Goal: Check status: Check status

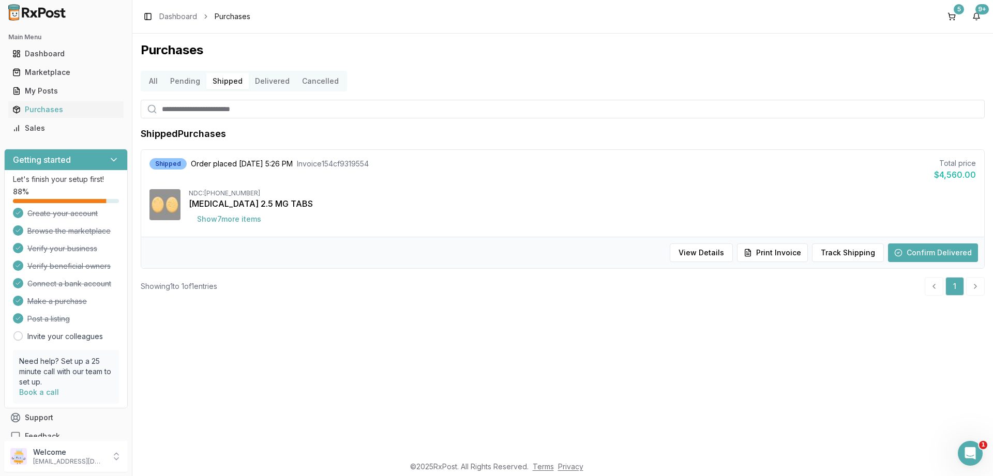
click at [254, 79] on button "Delivered" at bounding box center [272, 81] width 47 height 17
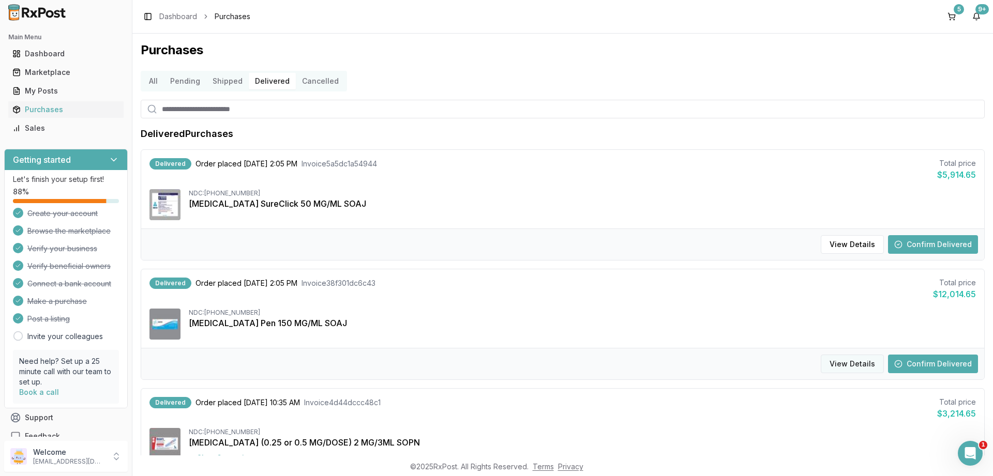
click at [865, 369] on button "View Details" at bounding box center [852, 364] width 63 height 19
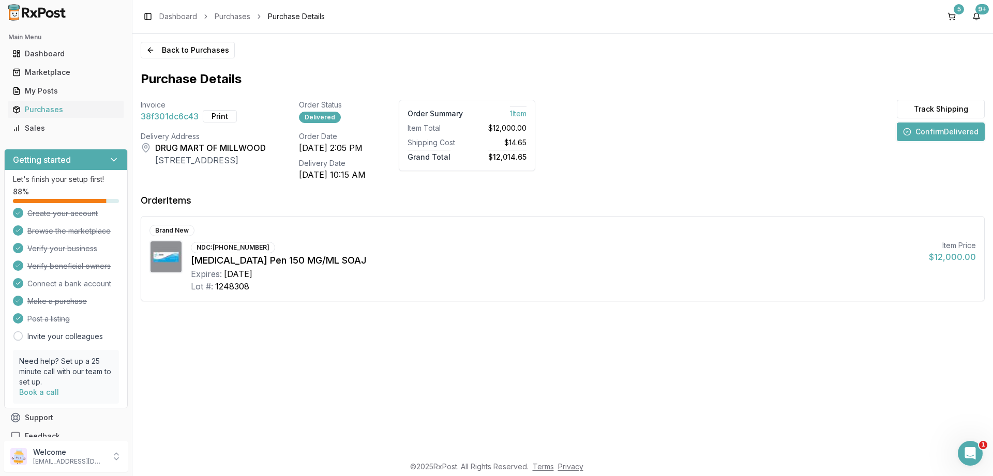
click at [930, 130] on button "Confirm Delivered" at bounding box center [941, 132] width 88 height 19
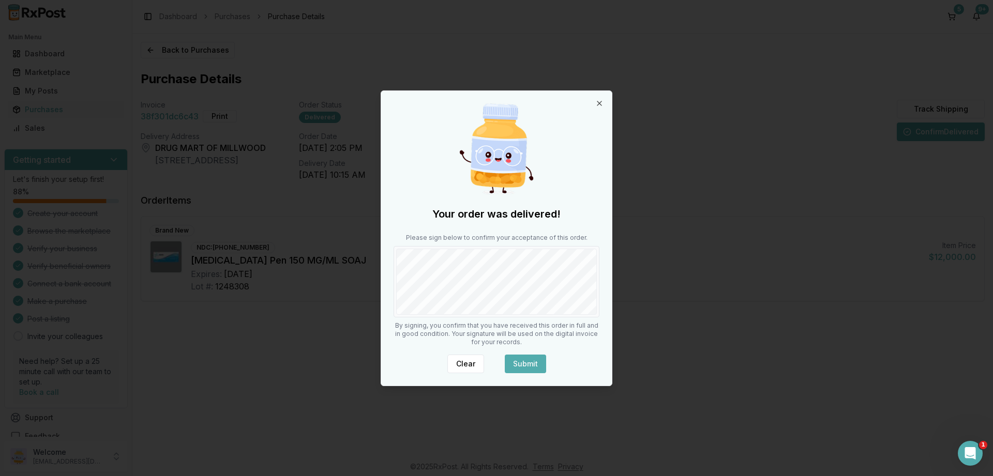
click at [533, 363] on button "Submit" at bounding box center [525, 364] width 41 height 19
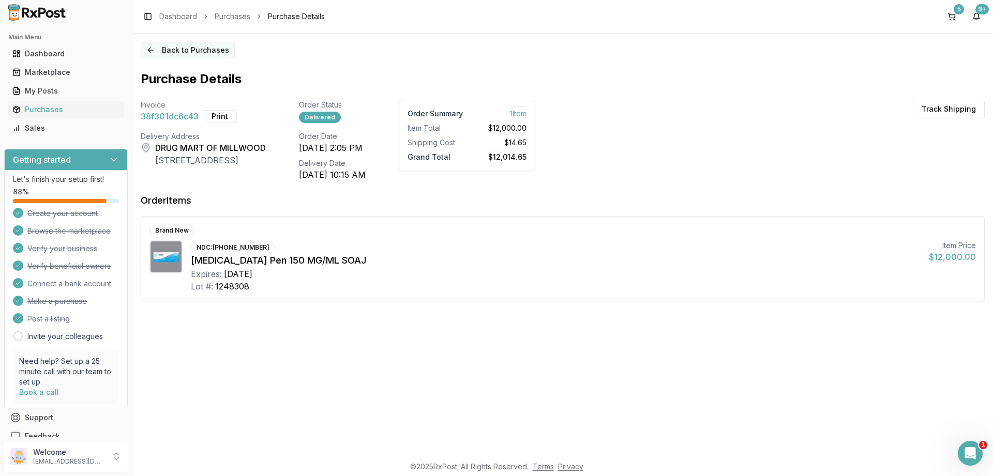
click at [183, 50] on button "Back to Purchases" at bounding box center [188, 50] width 94 height 17
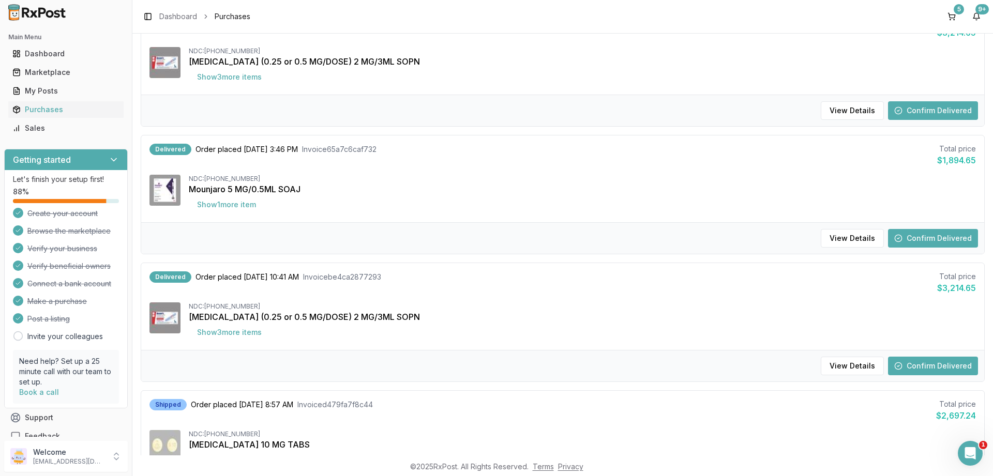
scroll to position [931, 0]
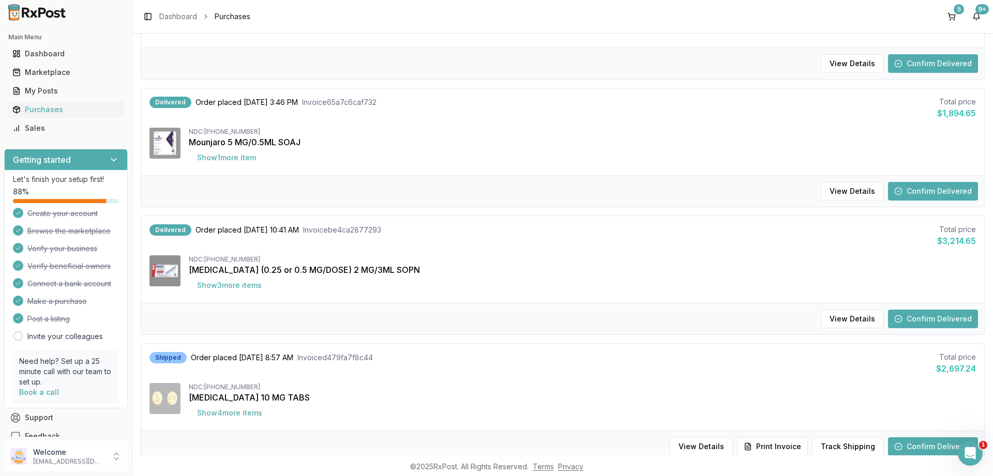
click at [919, 313] on button "Confirm Delivered" at bounding box center [933, 319] width 90 height 19
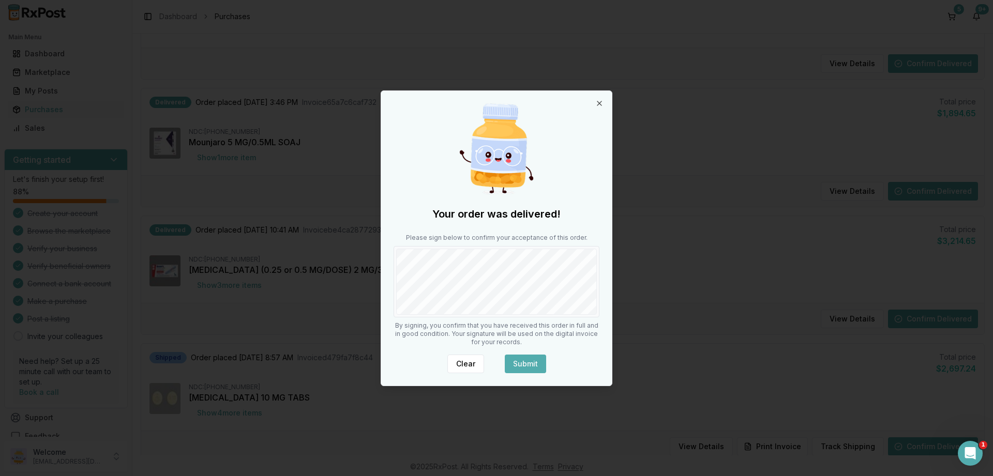
click at [522, 357] on button "Submit" at bounding box center [525, 364] width 41 height 19
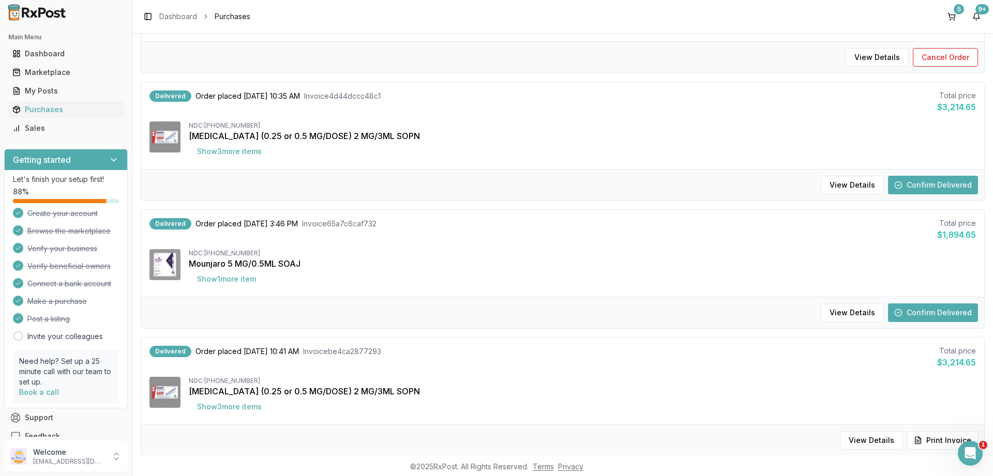
scroll to position [680, 0]
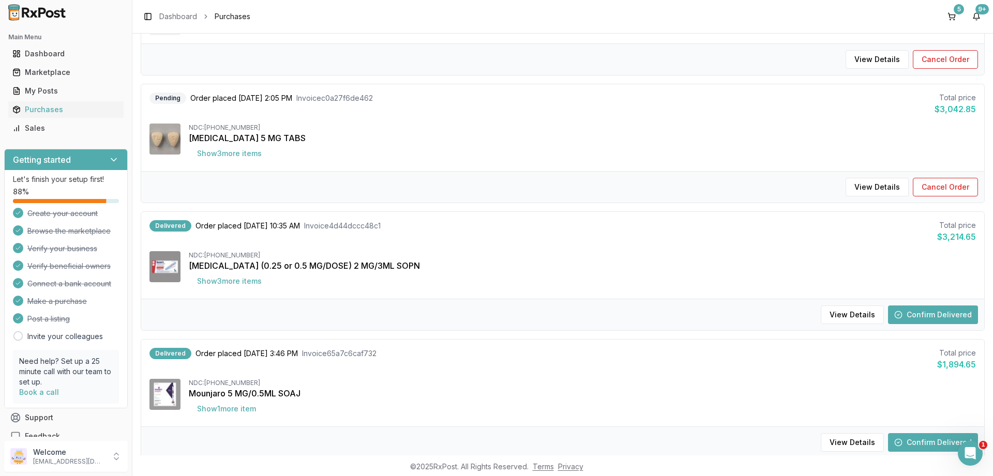
click at [934, 310] on button "Confirm Delivered" at bounding box center [933, 315] width 90 height 19
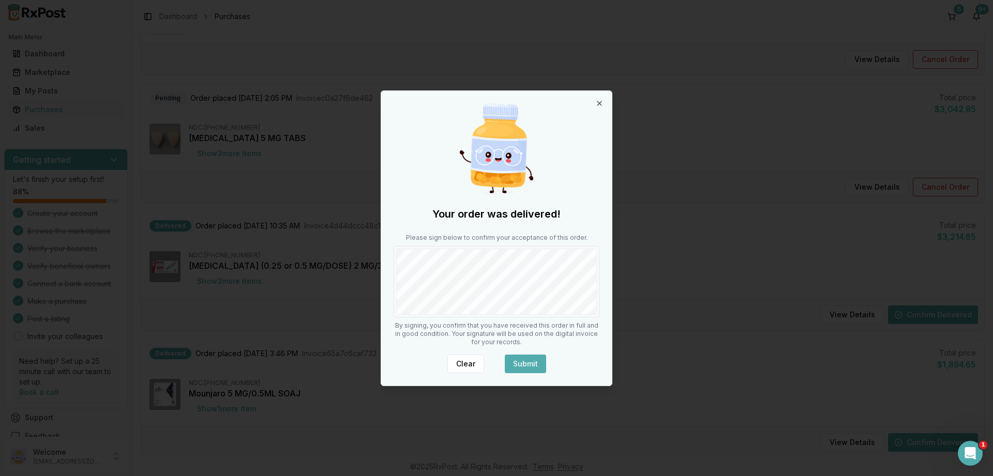
click at [514, 360] on button "Submit" at bounding box center [525, 364] width 41 height 19
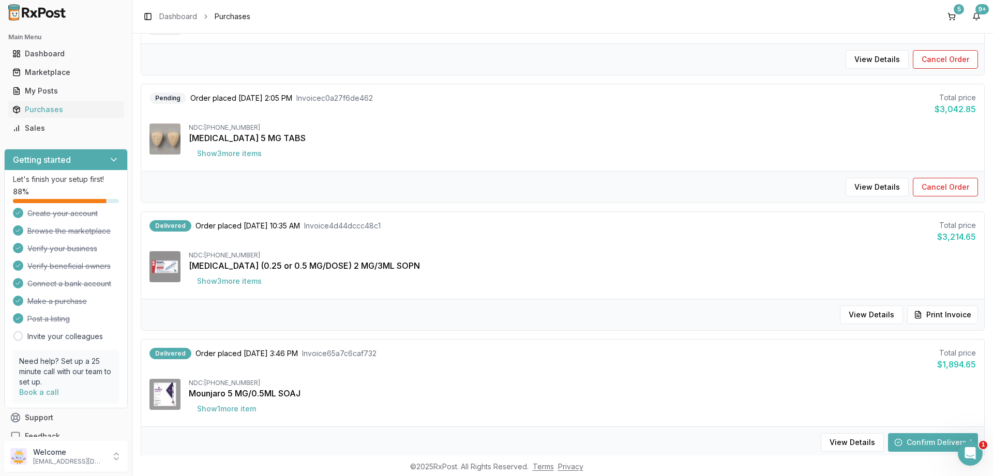
click at [922, 438] on button "Confirm Delivered" at bounding box center [933, 442] width 90 height 19
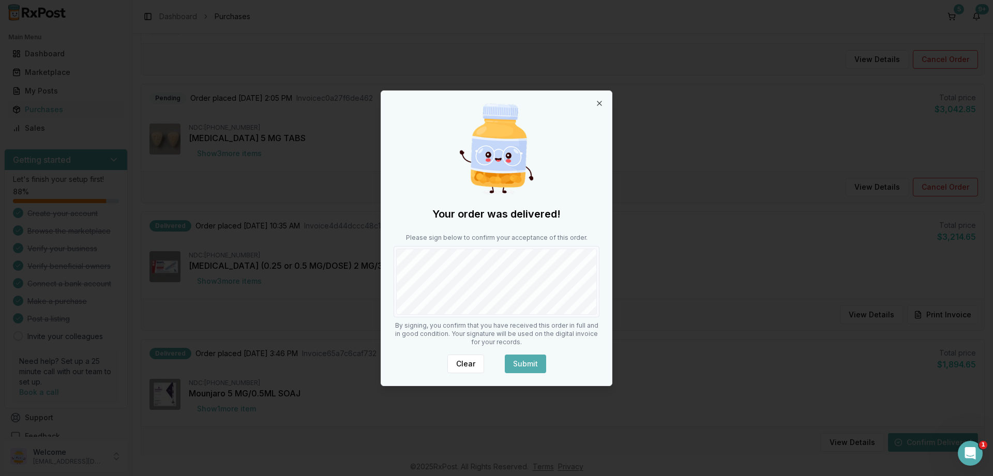
click at [524, 359] on button "Submit" at bounding box center [525, 364] width 41 height 19
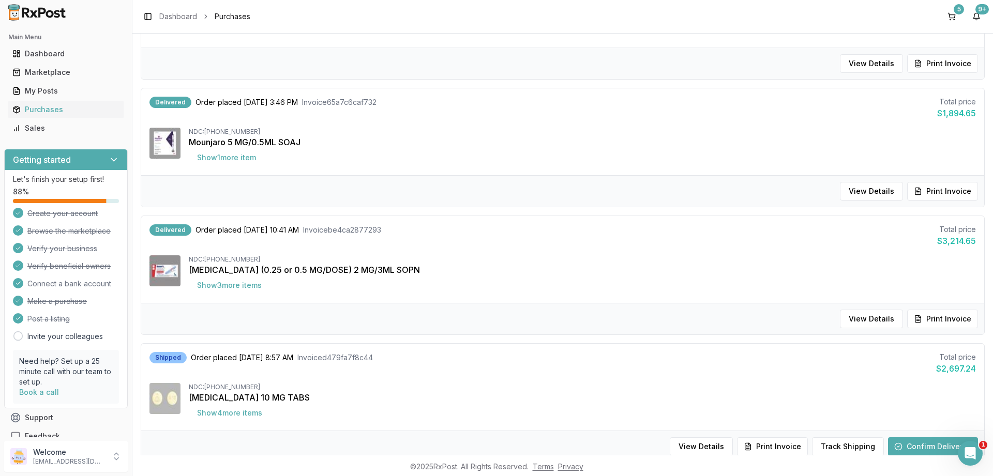
scroll to position [990, 0]
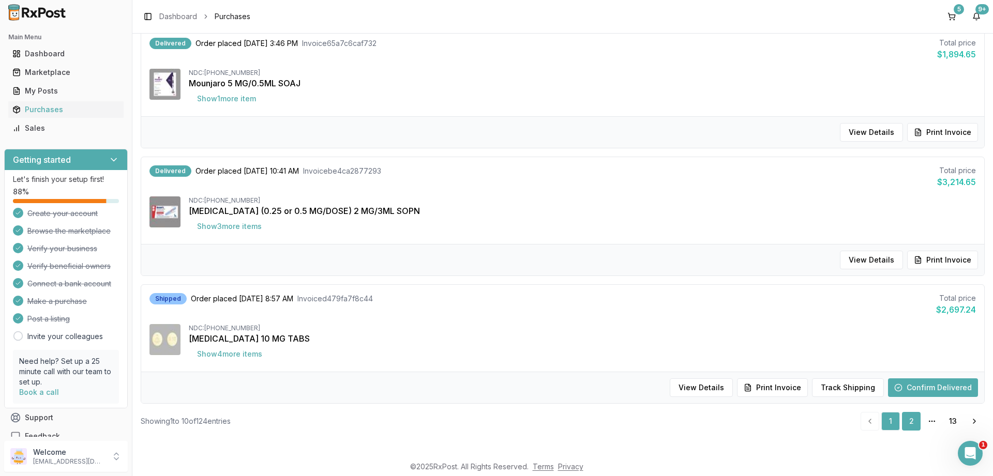
click at [912, 426] on link "2" at bounding box center [911, 421] width 19 height 19
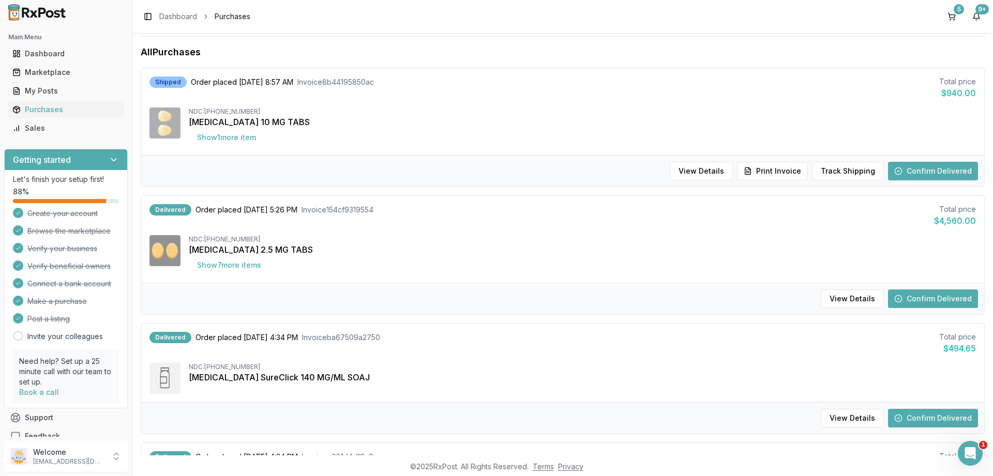
scroll to position [99, 0]
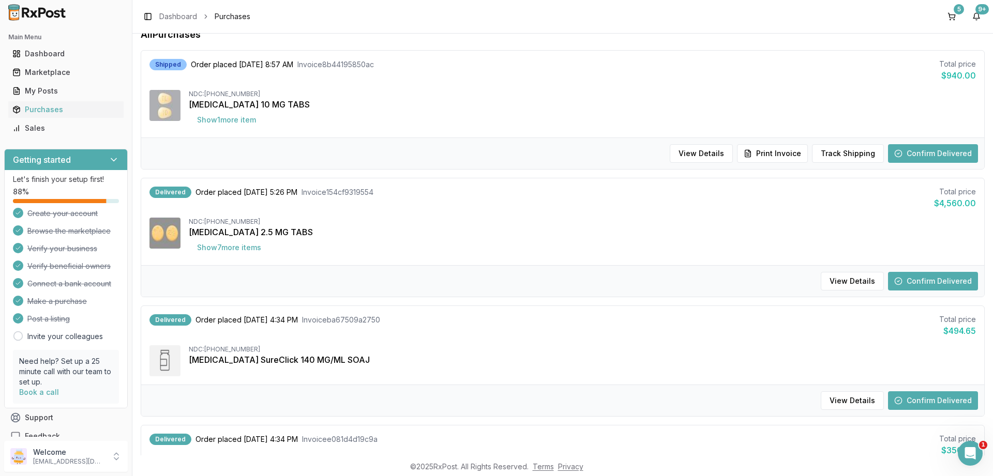
click at [931, 281] on button "Confirm Delivered" at bounding box center [933, 281] width 90 height 19
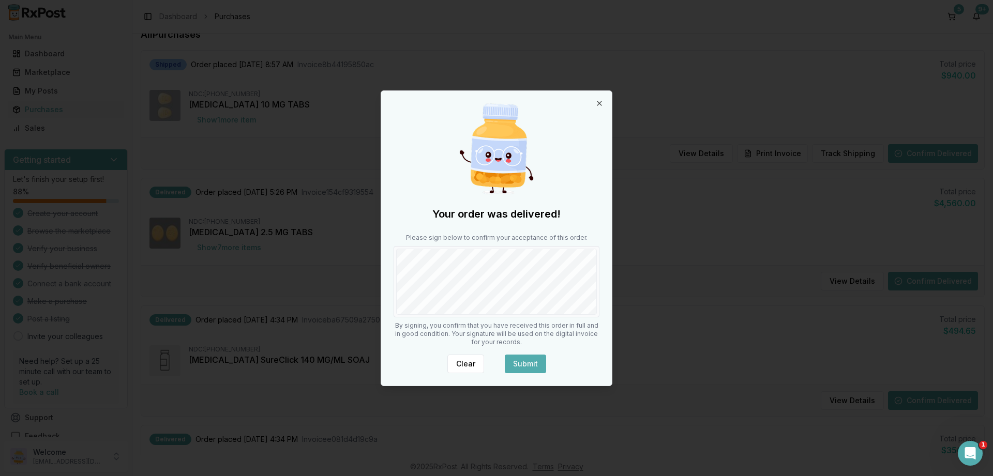
click at [528, 359] on button "Submit" at bounding box center [525, 364] width 41 height 19
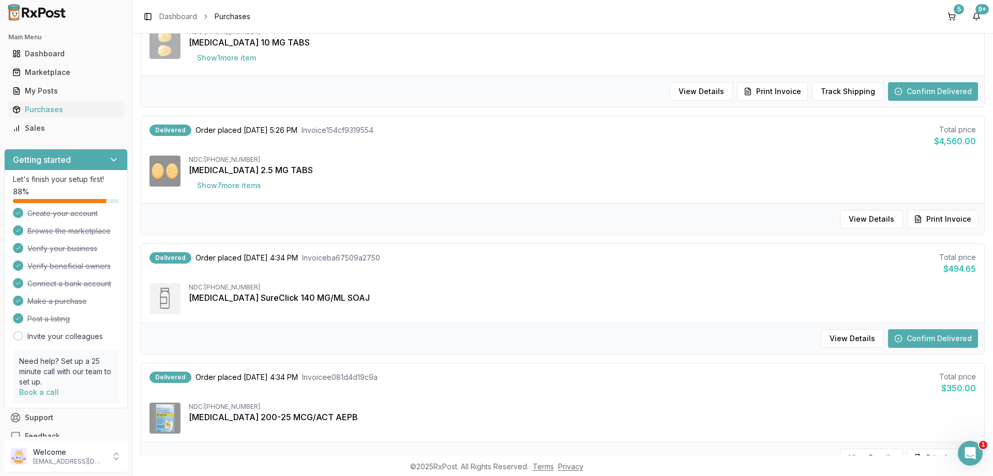
scroll to position [285, 0]
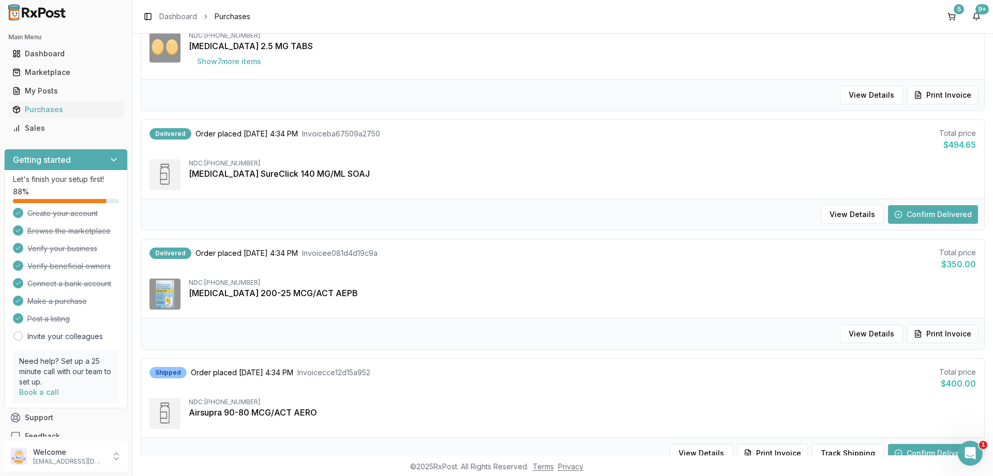
click at [938, 216] on button "Confirm Delivered" at bounding box center [933, 214] width 90 height 19
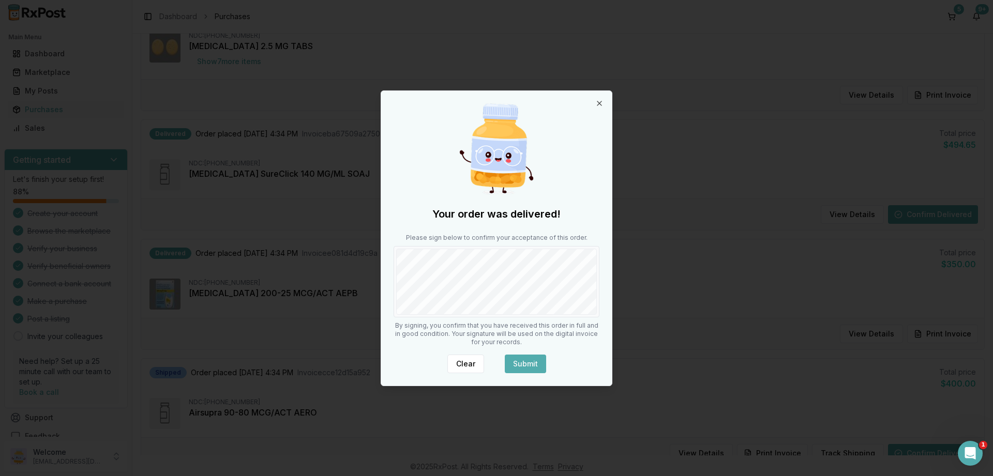
click at [530, 351] on div "Your order was delivered! Please sign below to confirm your acceptance of this …" at bounding box center [496, 238] width 231 height 295
click at [534, 356] on button "Submit" at bounding box center [525, 364] width 41 height 19
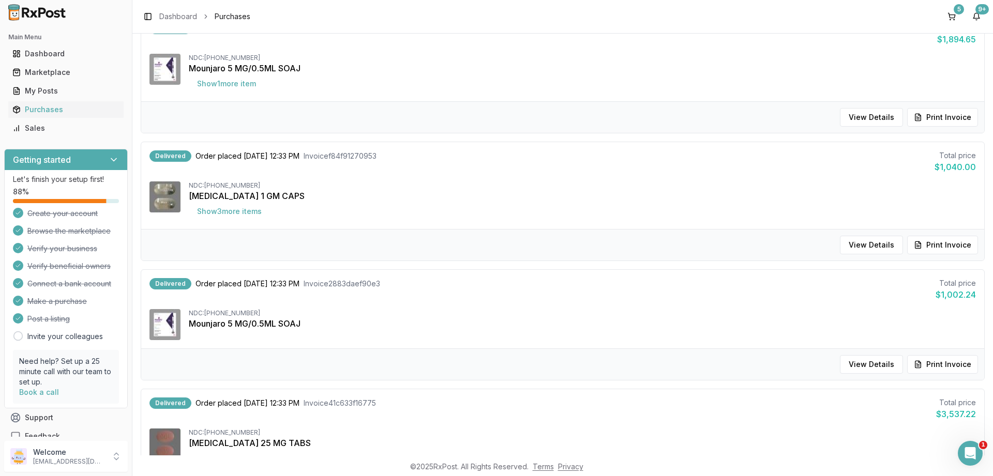
scroll to position [973, 0]
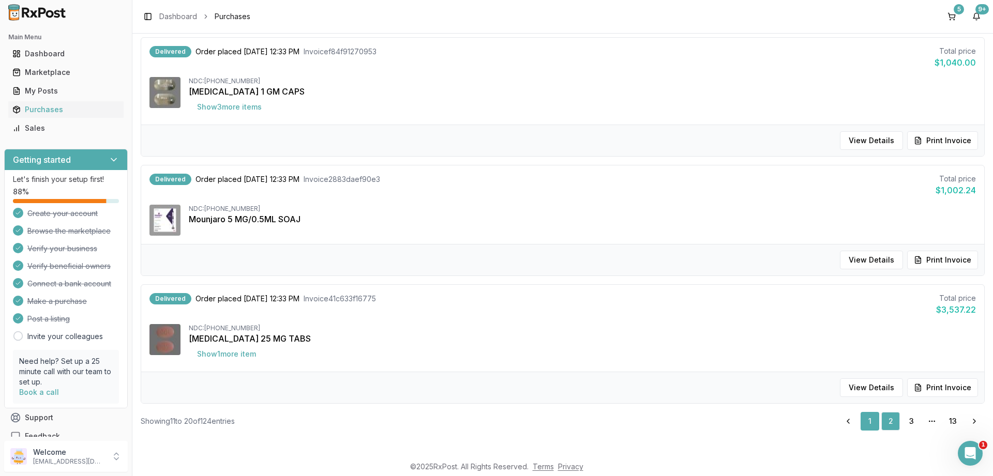
click at [869, 428] on link "1" at bounding box center [870, 421] width 19 height 19
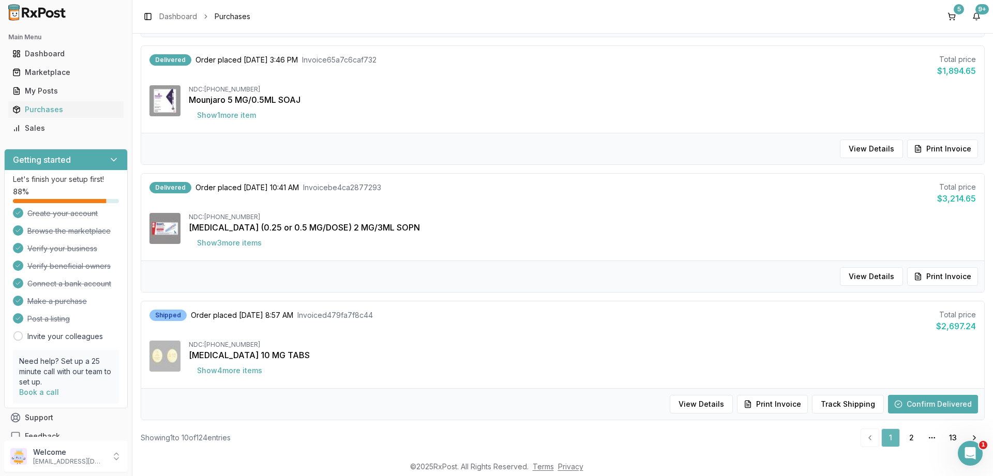
scroll to position [37, 0]
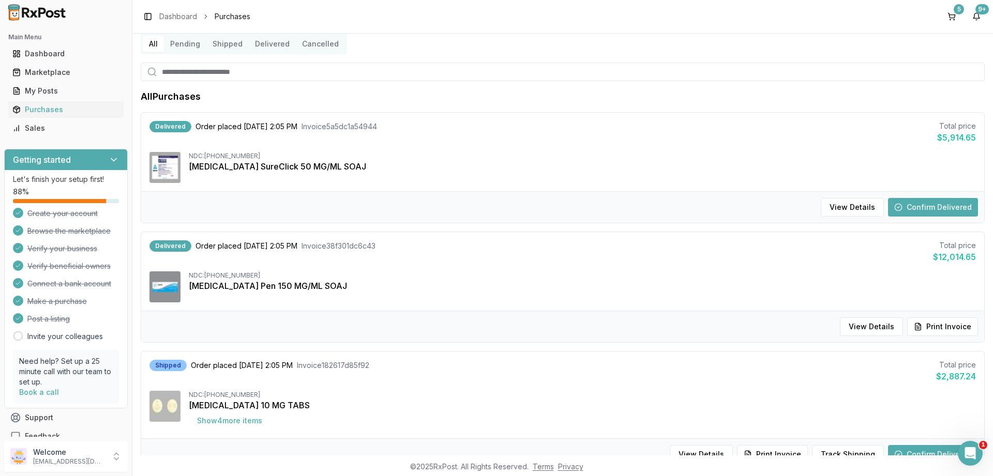
click at [940, 206] on button "Confirm Delivered" at bounding box center [933, 207] width 90 height 19
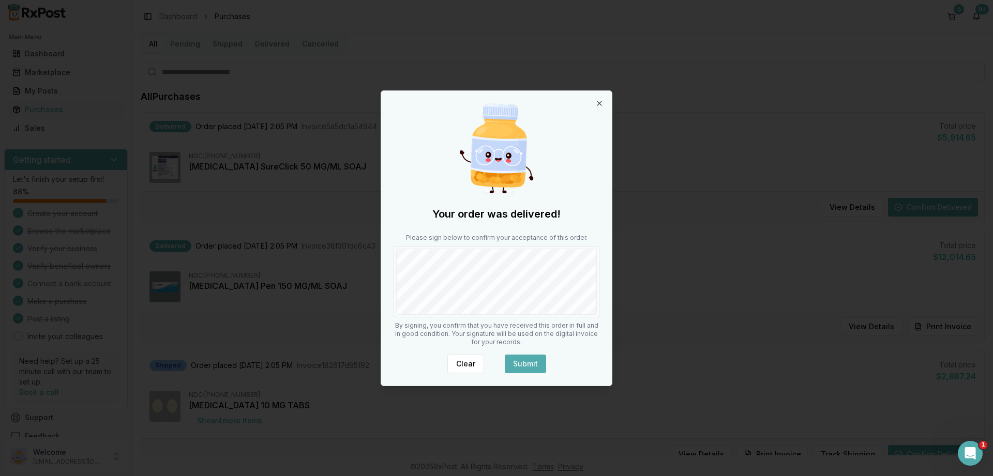
click at [524, 362] on button "Submit" at bounding box center [525, 364] width 41 height 19
